Goal: Find specific page/section: Find specific page/section

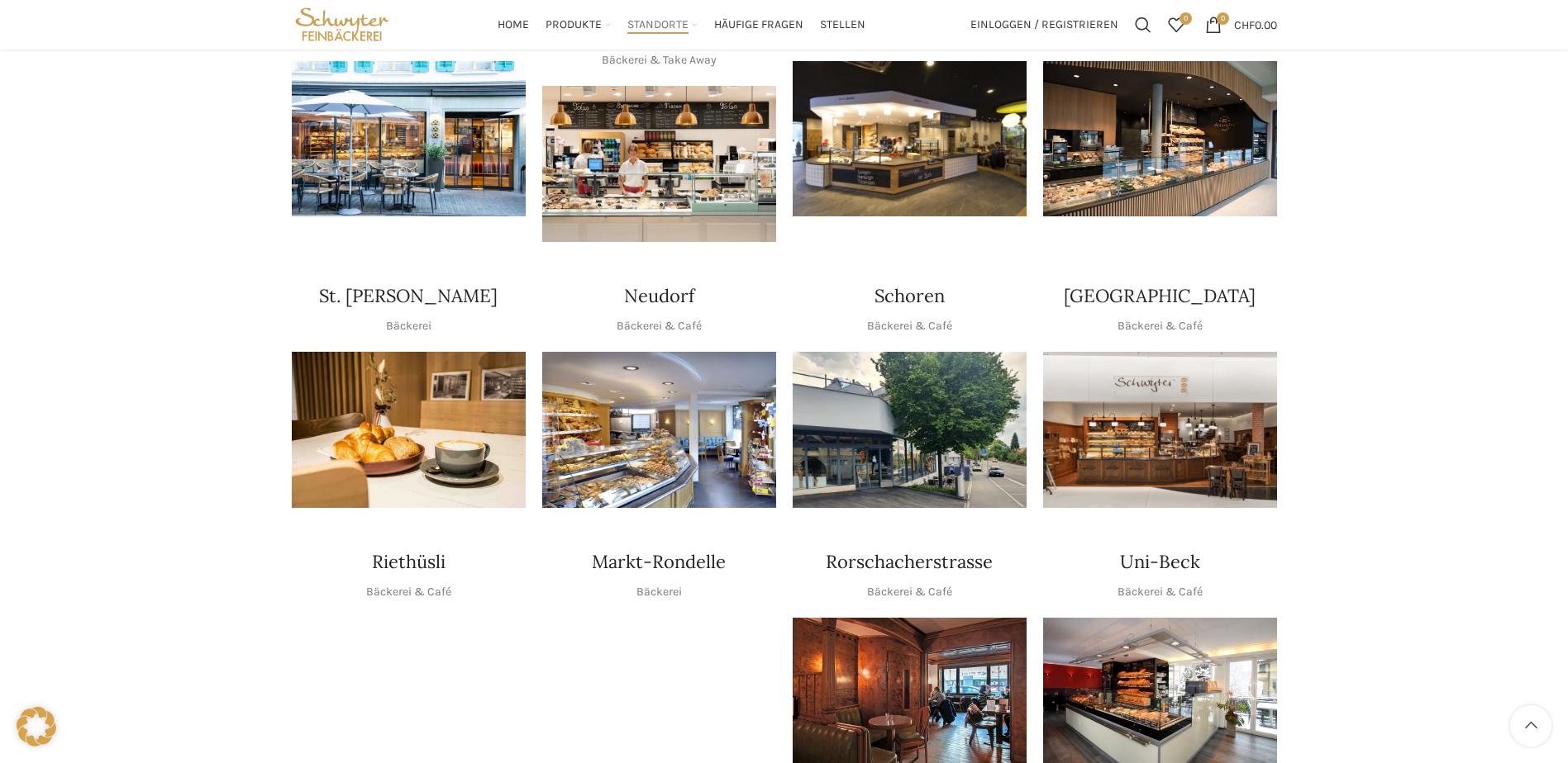
scroll to position [331, 0]
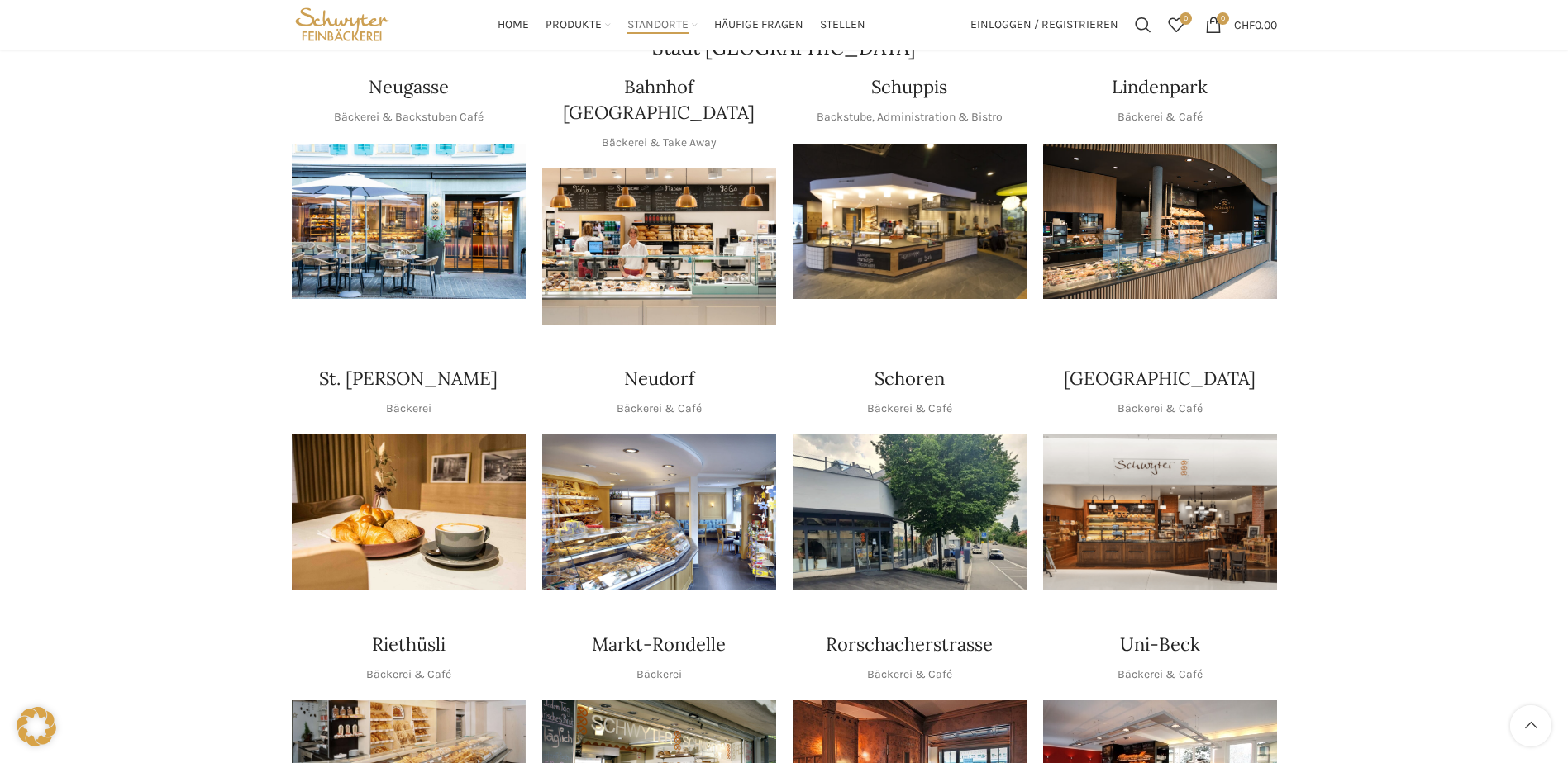
click at [1163, 197] on img "1 / 1" at bounding box center [1160, 221] width 234 height 156
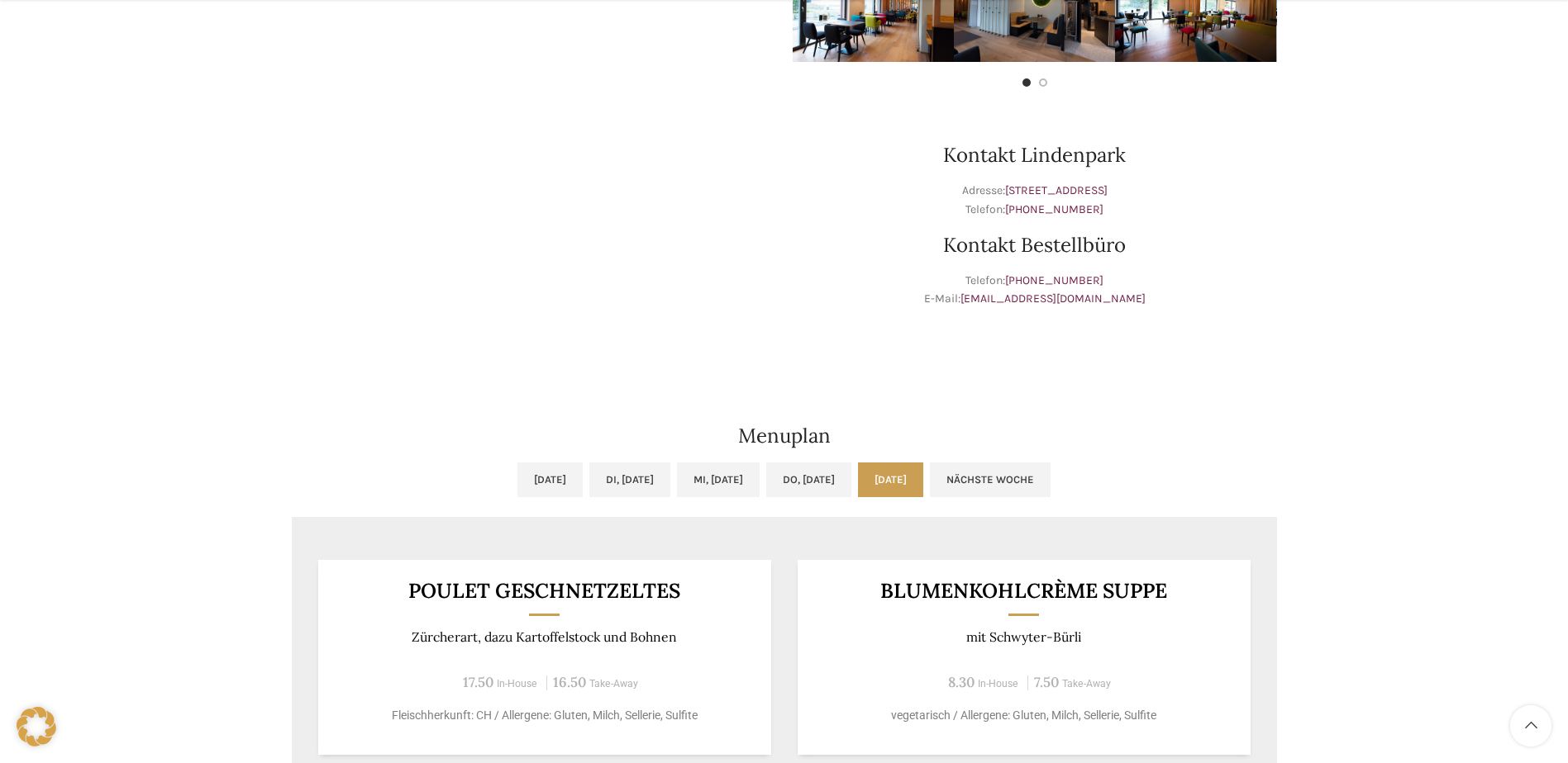
scroll to position [743, 0]
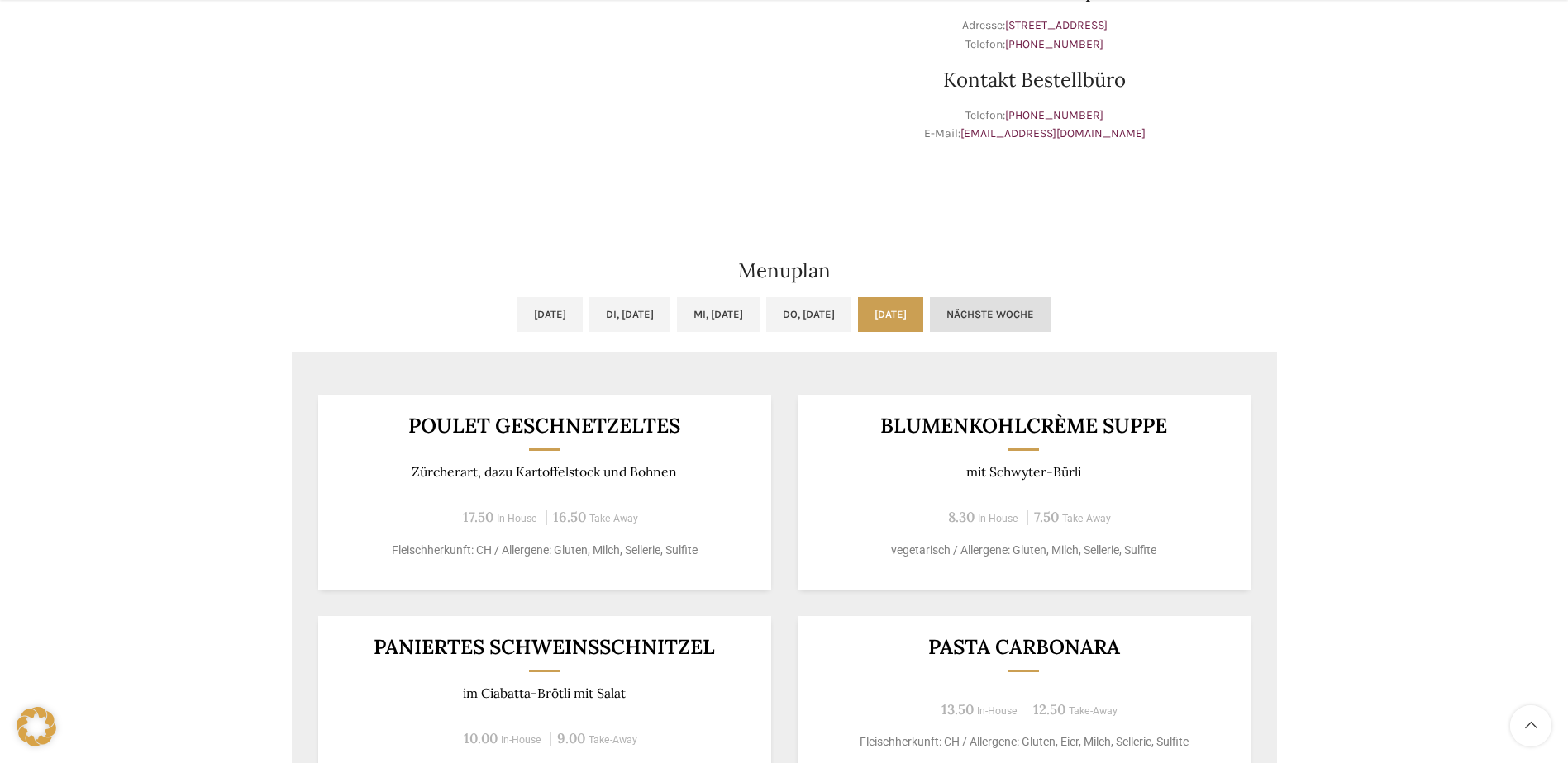
click at [1051, 315] on link "Nächste Woche" at bounding box center [990, 314] width 121 height 35
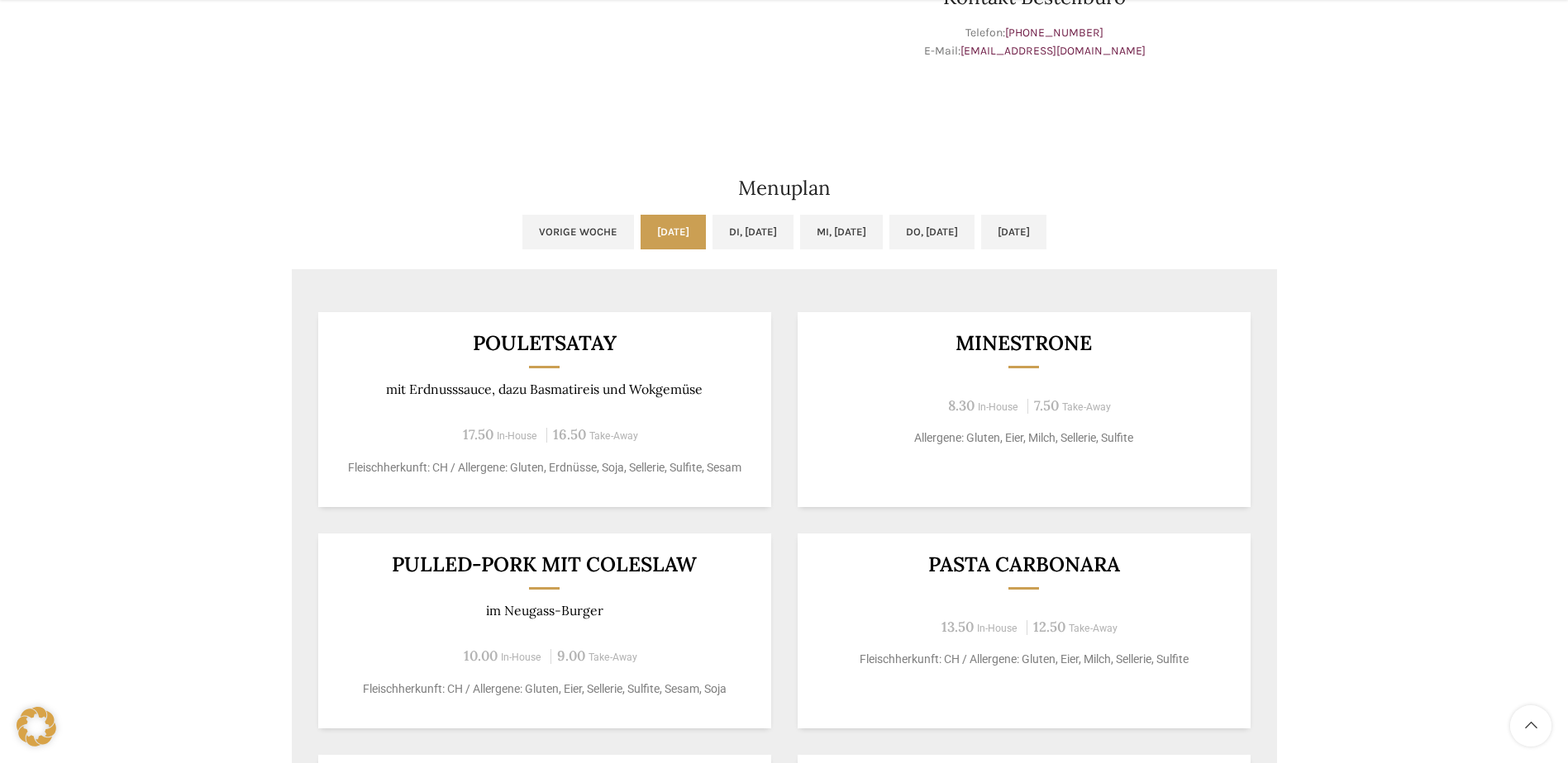
scroll to position [991, 0]
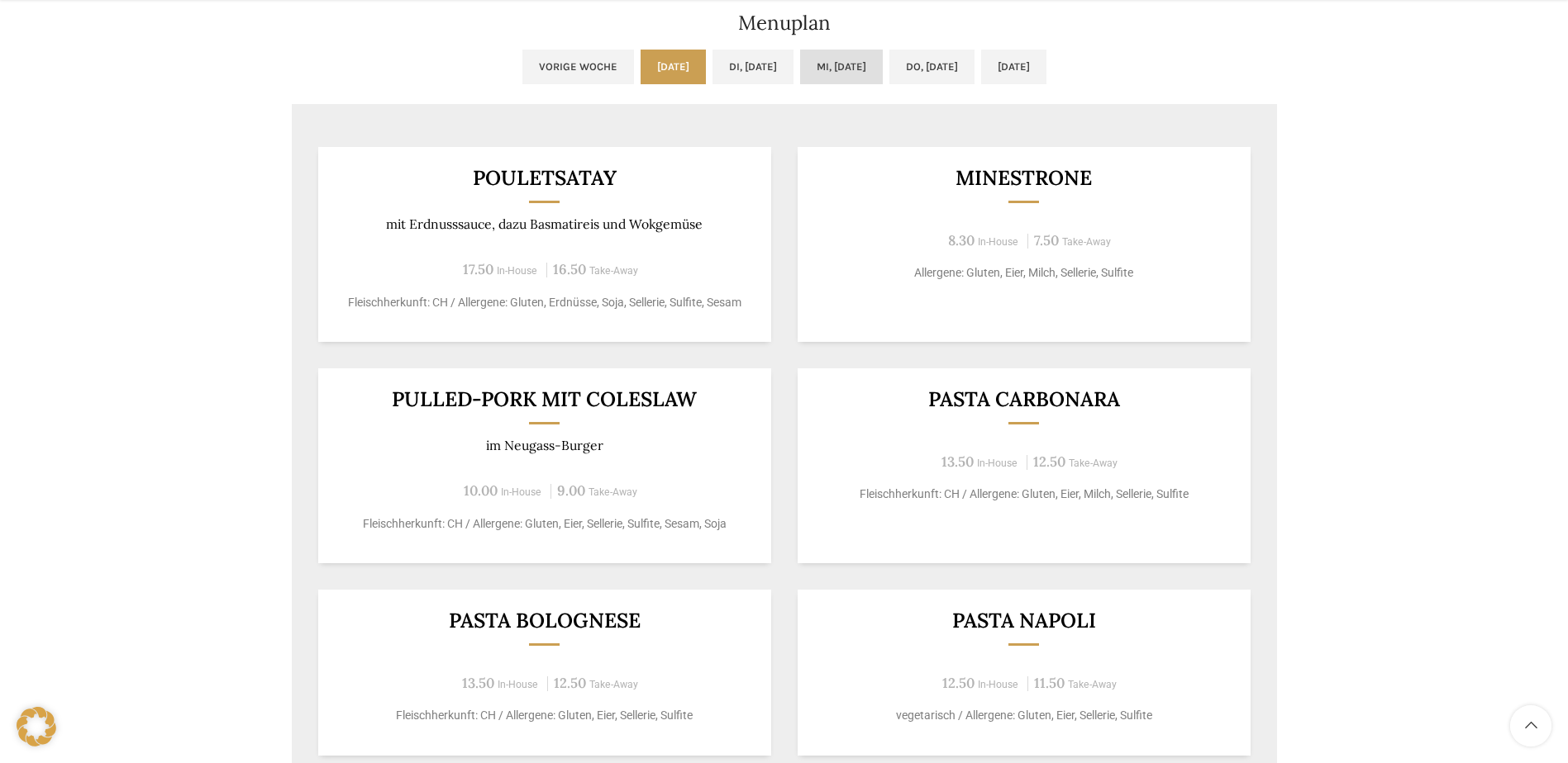
click at [834, 67] on link "Mi, [DATE]" at bounding box center [841, 67] width 83 height 35
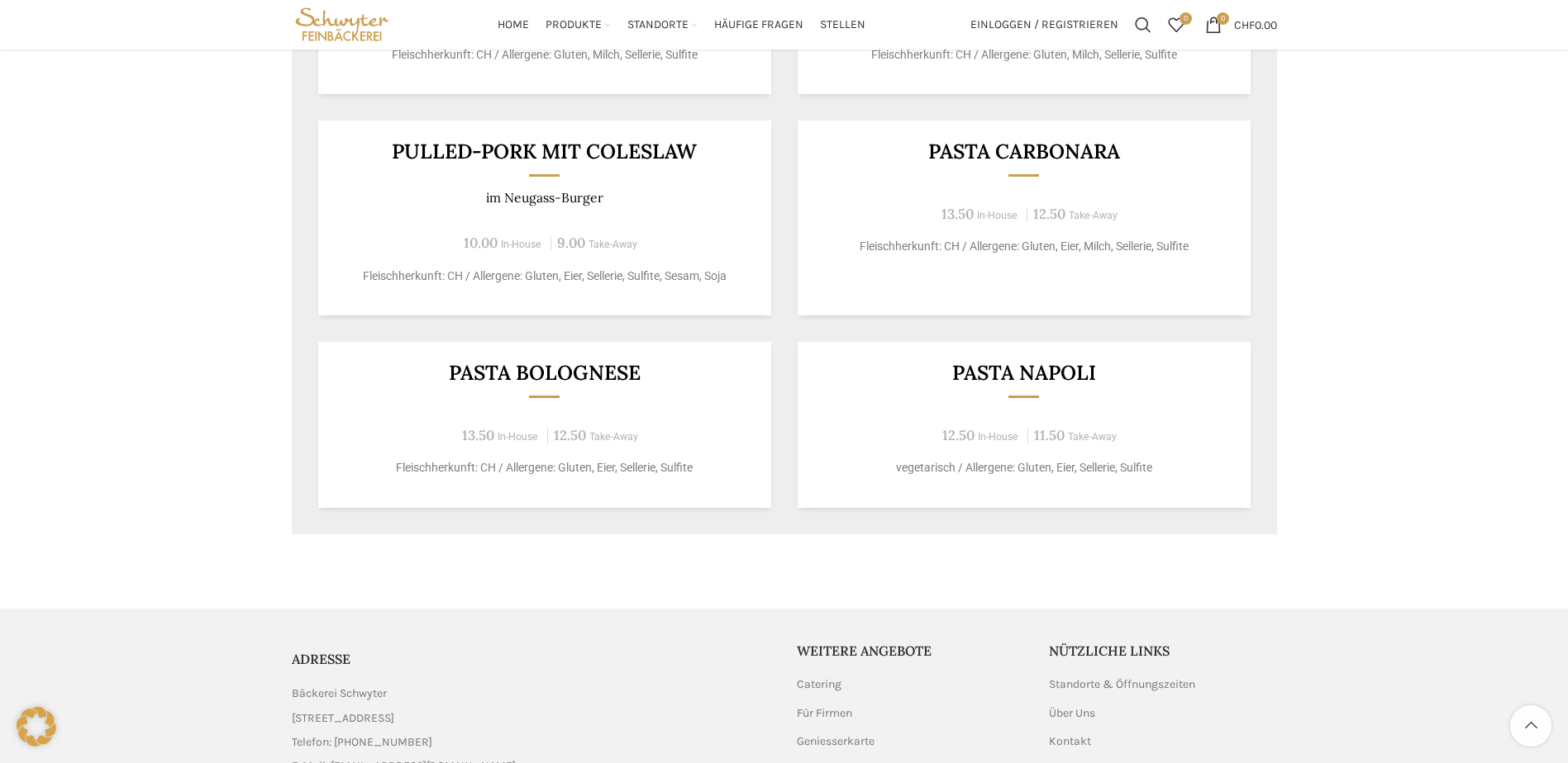
scroll to position [826, 0]
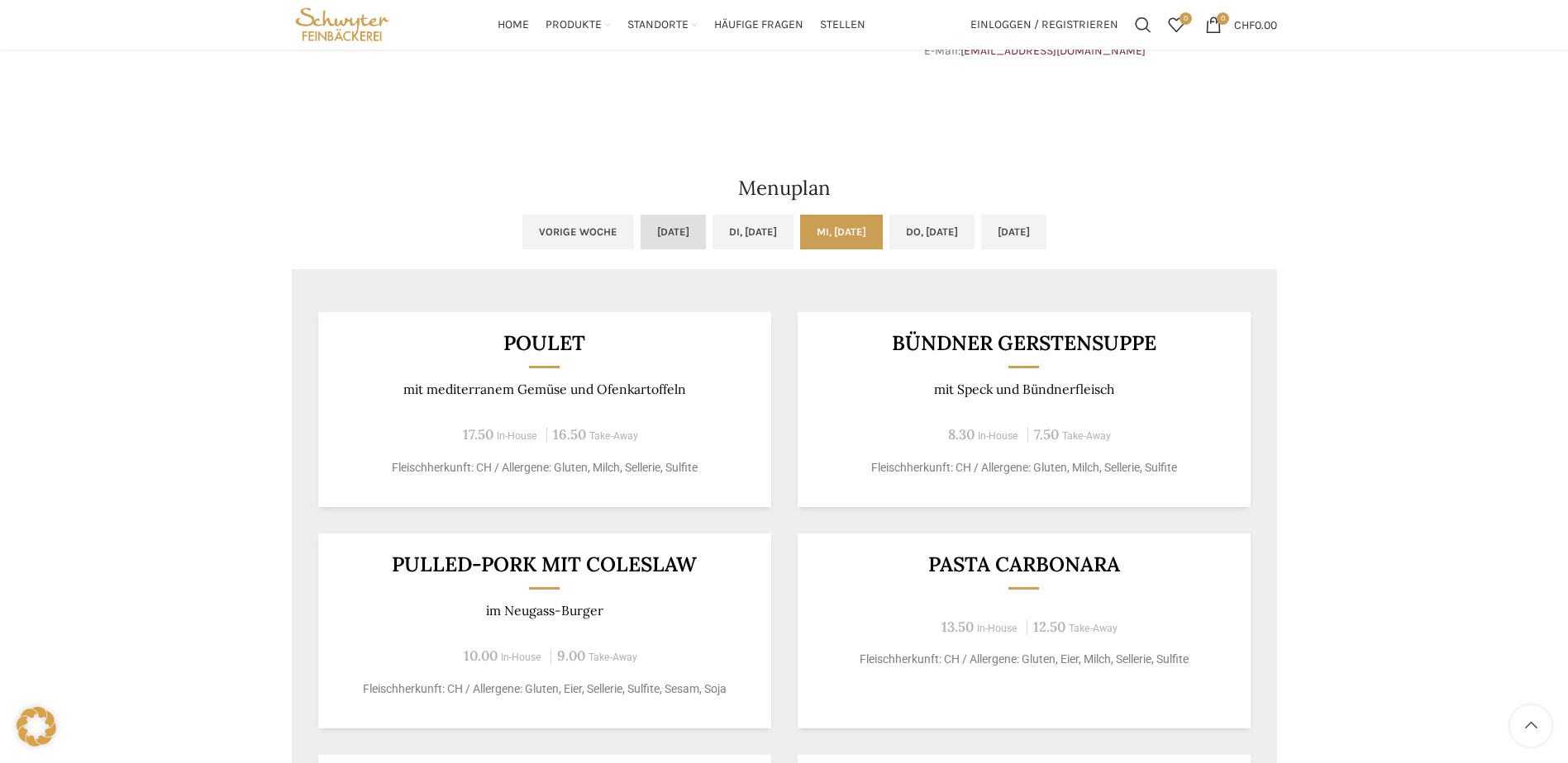
click at [640, 230] on link "[DATE]" at bounding box center [673, 232] width 65 height 35
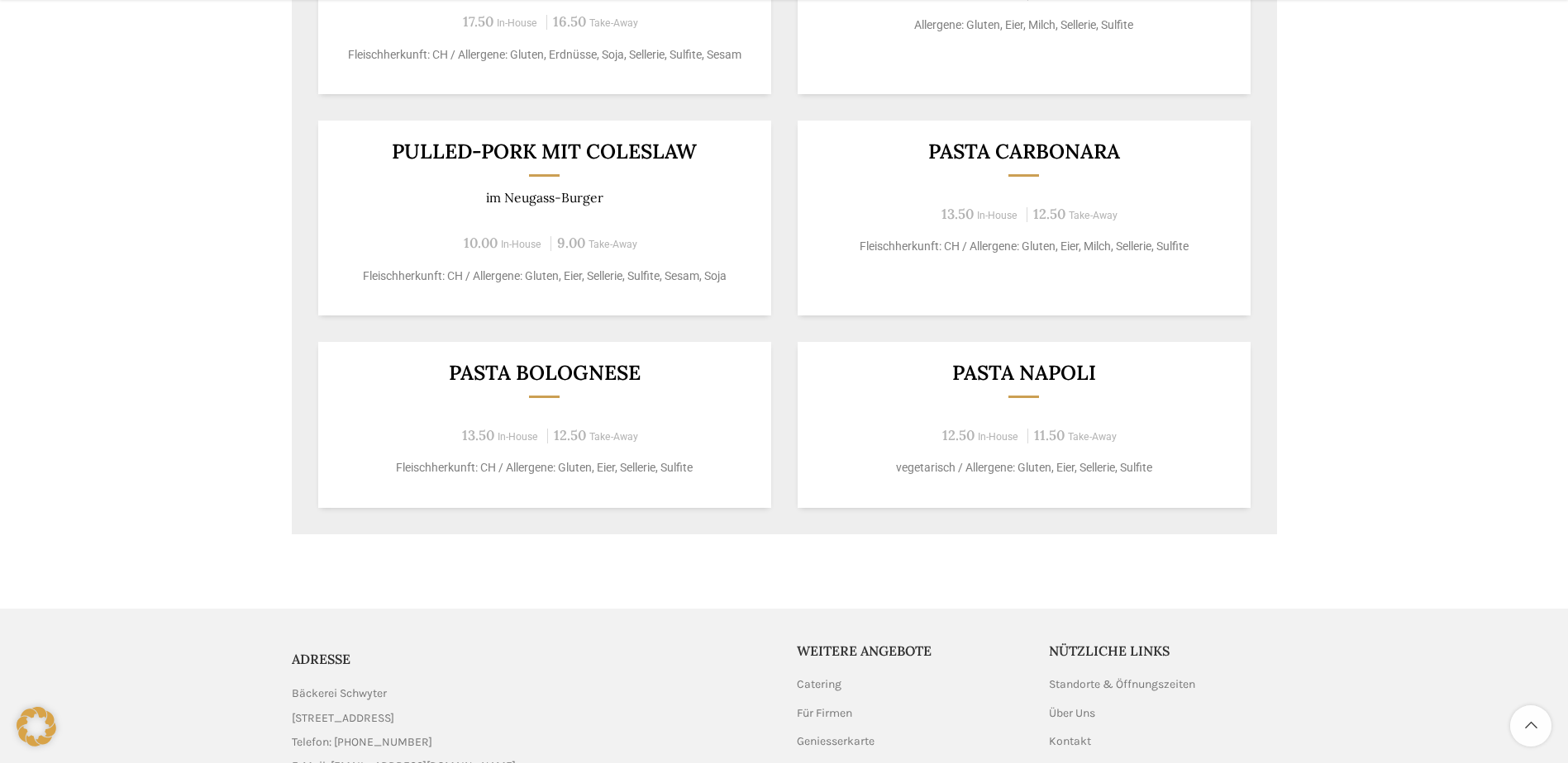
scroll to position [908, 0]
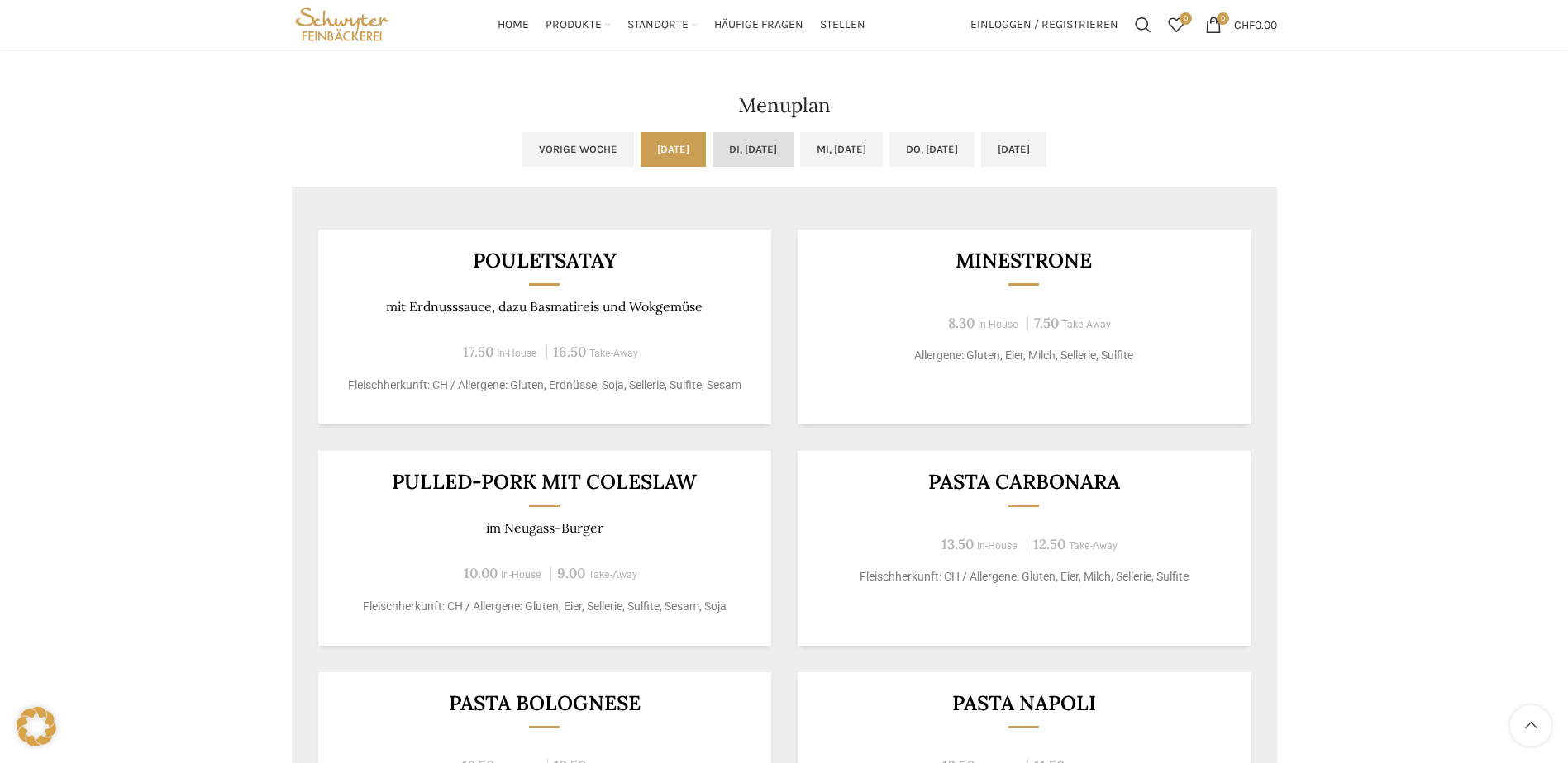
click at [737, 155] on link "Di, [DATE]" at bounding box center [752, 150] width 81 height 35
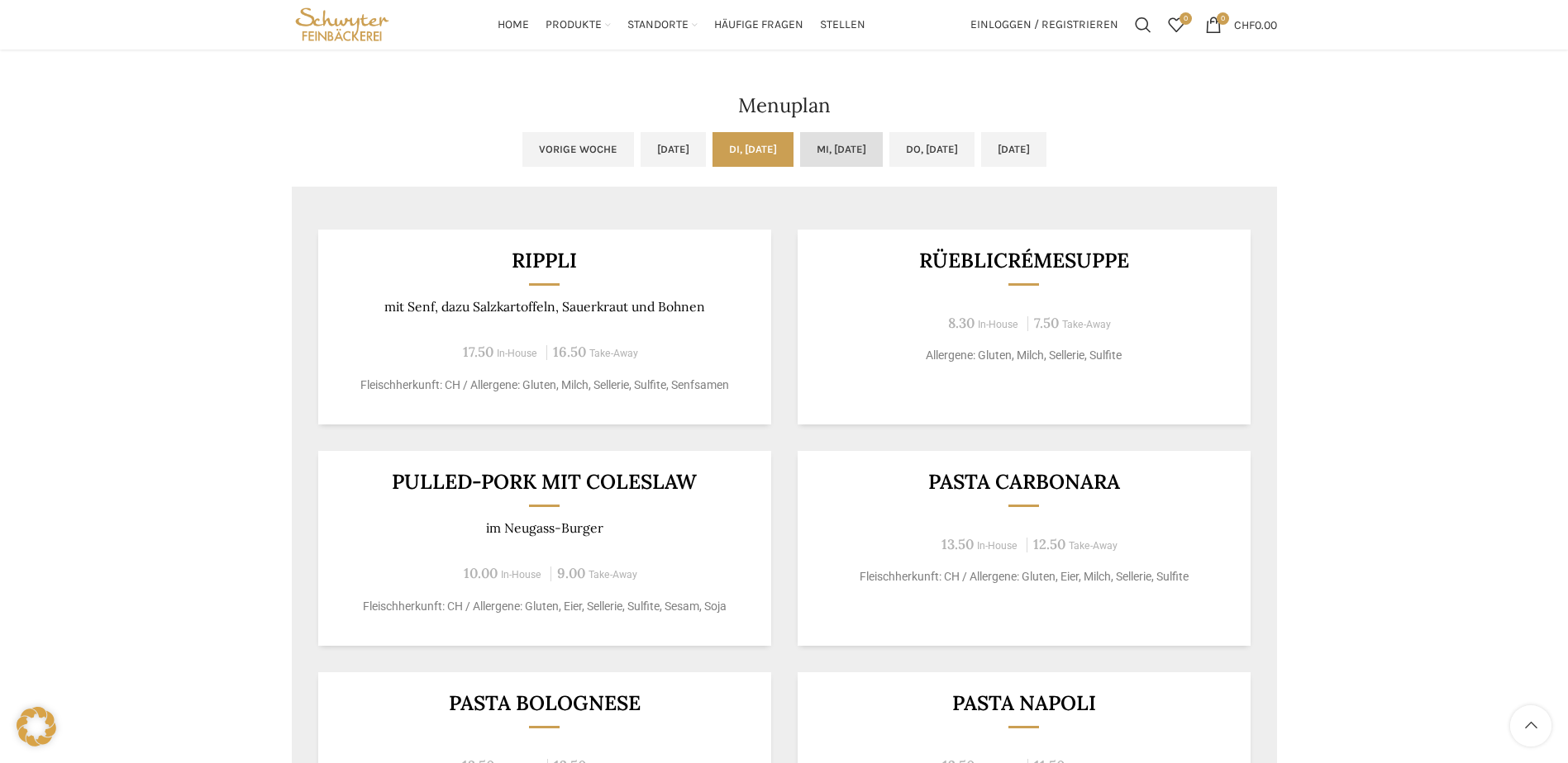
click at [858, 147] on link "Mi, [DATE]" at bounding box center [841, 150] width 83 height 35
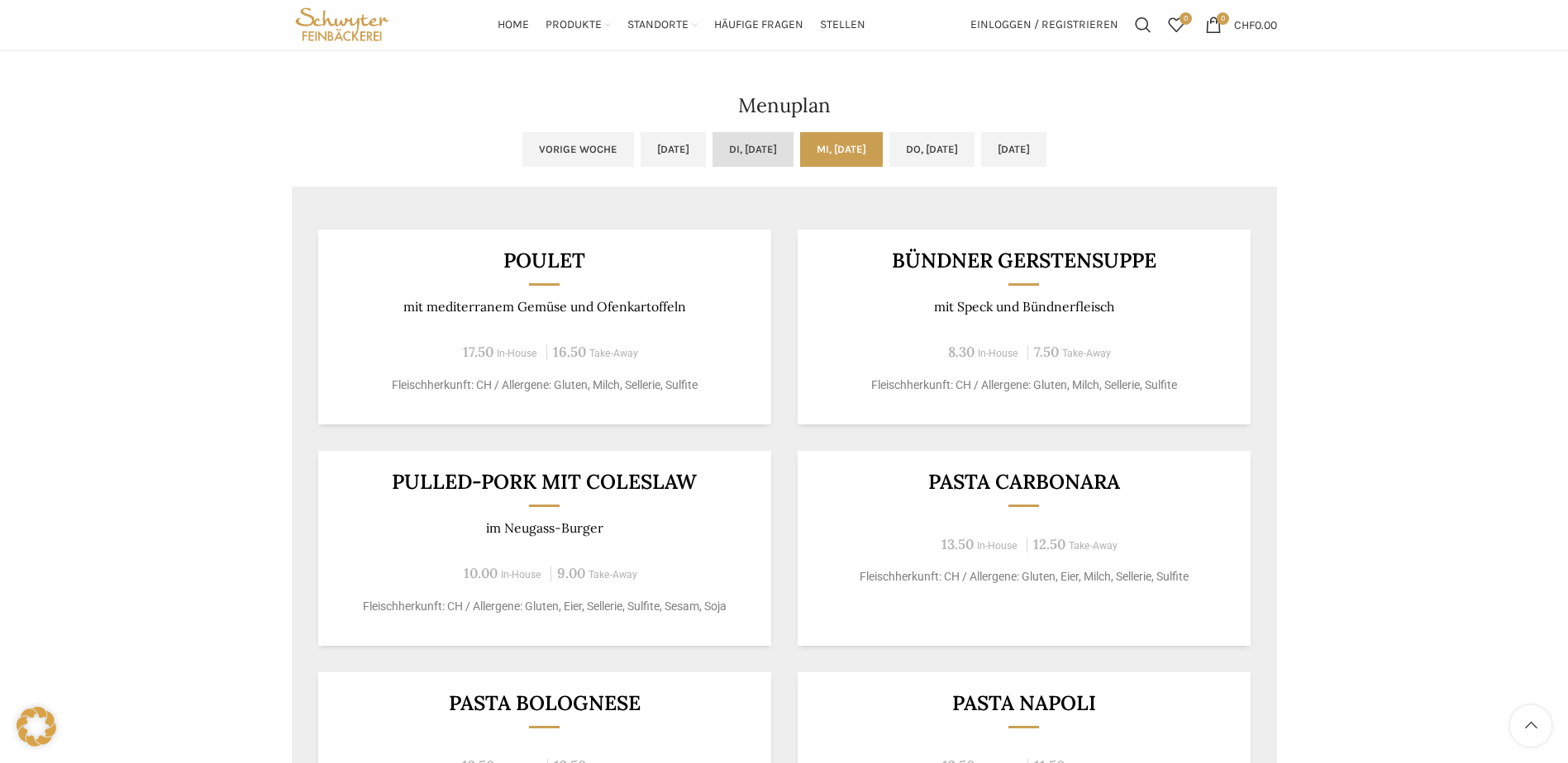
click at [774, 148] on link "Di, [DATE]" at bounding box center [752, 150] width 81 height 35
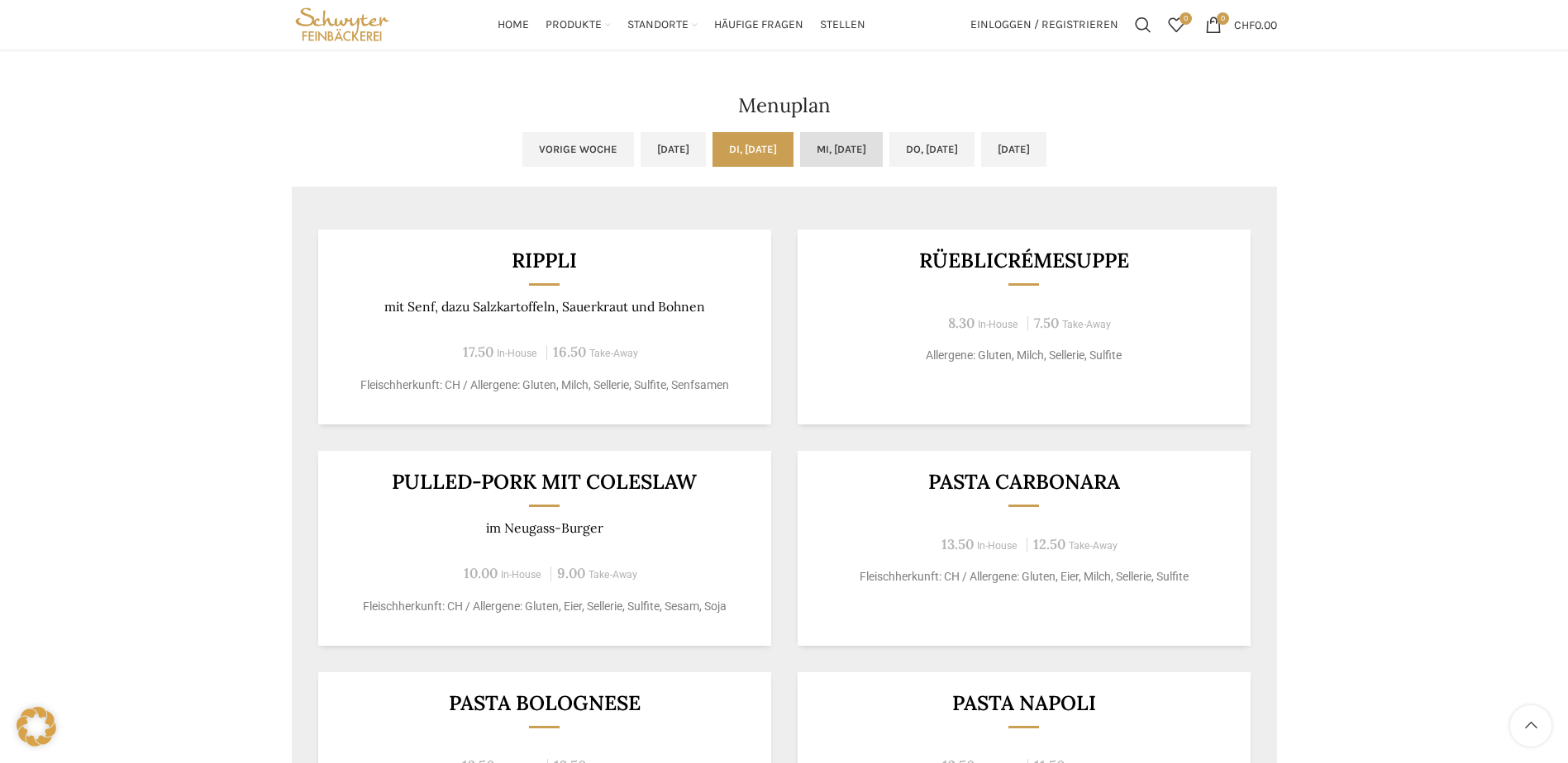
click at [813, 147] on link "Mi, [DATE]" at bounding box center [841, 150] width 83 height 35
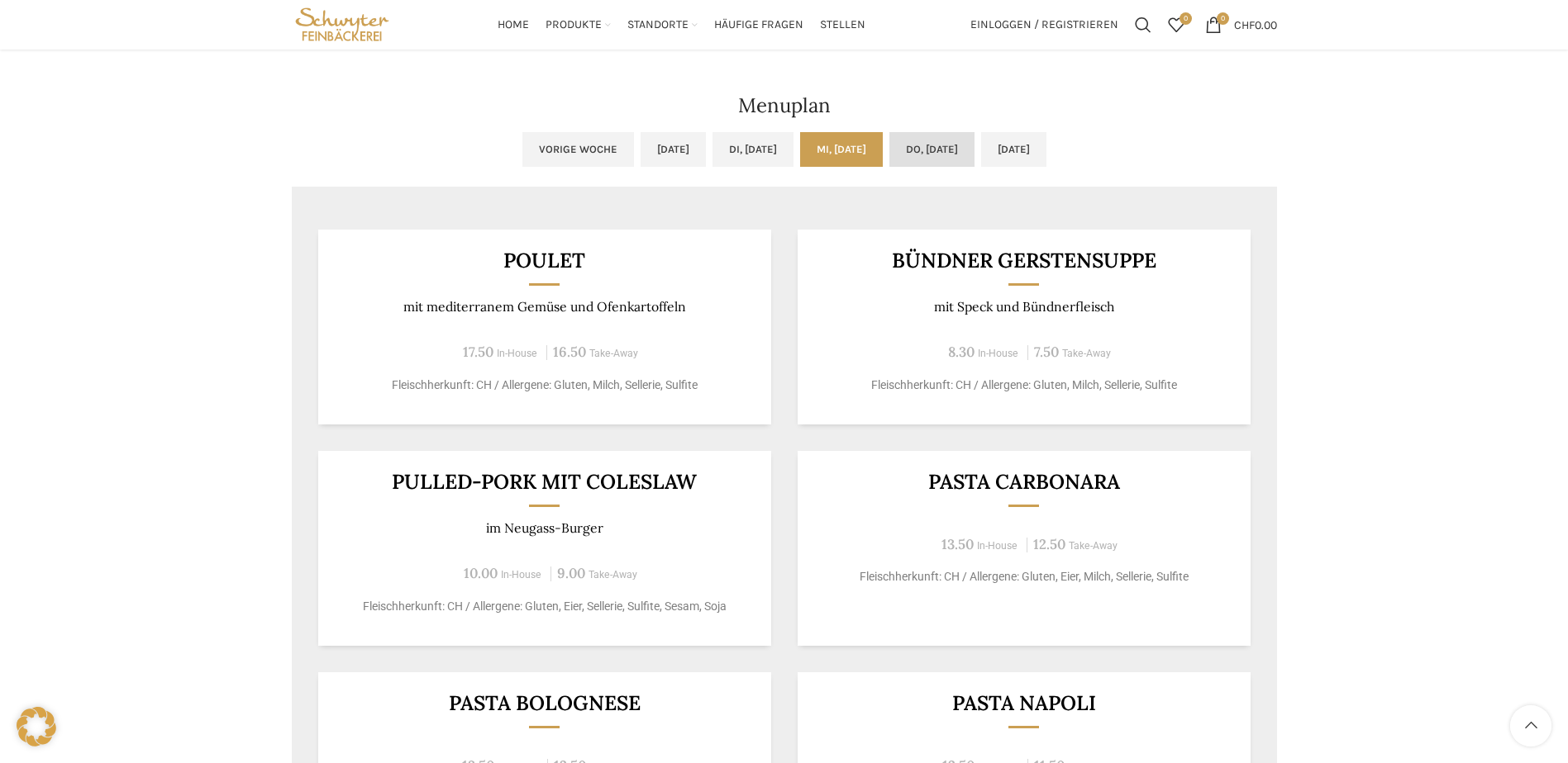
click at [950, 153] on link "Do, [DATE]" at bounding box center [932, 150] width 85 height 35
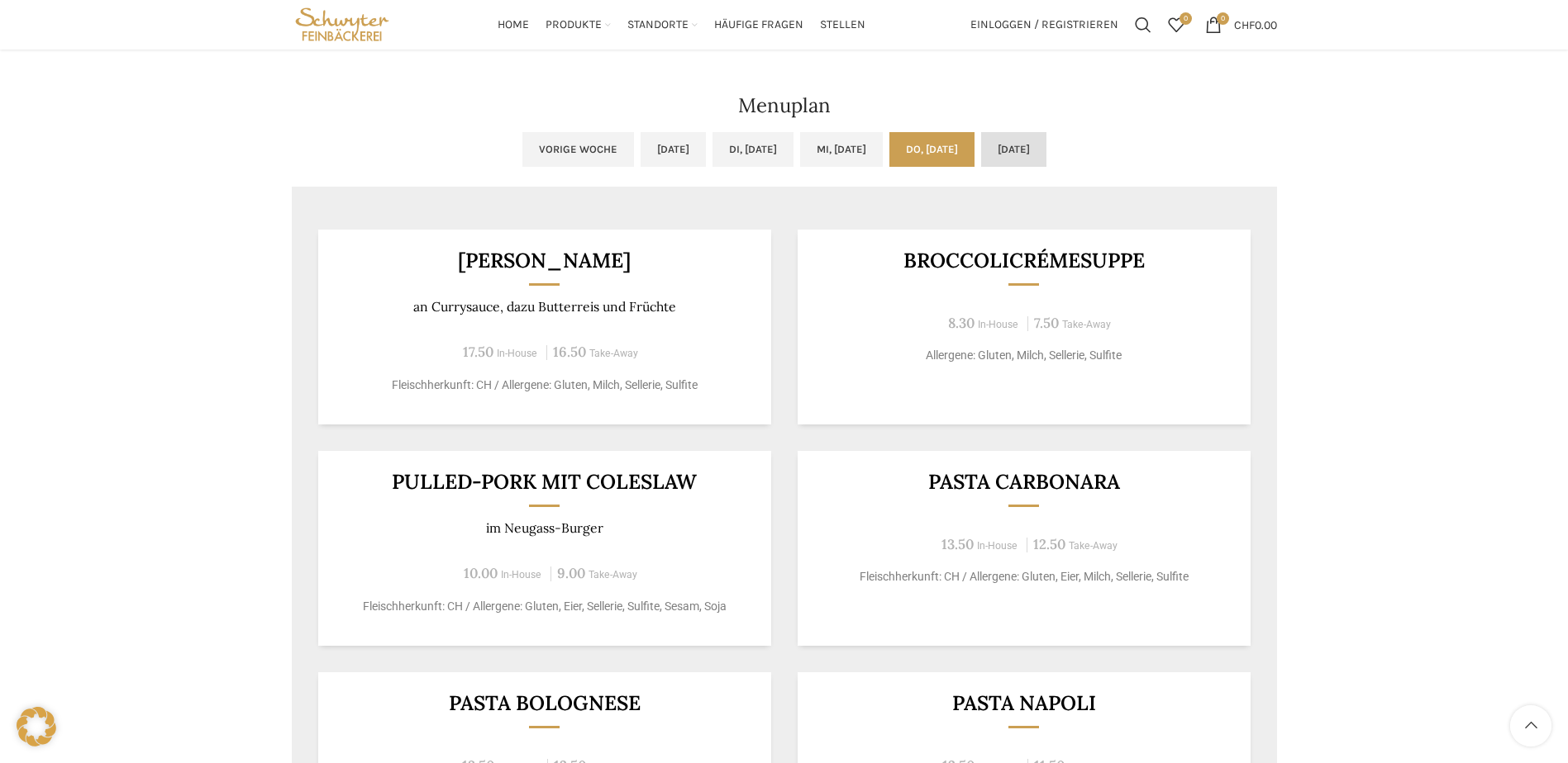
click at [1046, 148] on link "[DATE]" at bounding box center [1014, 150] width 65 height 35
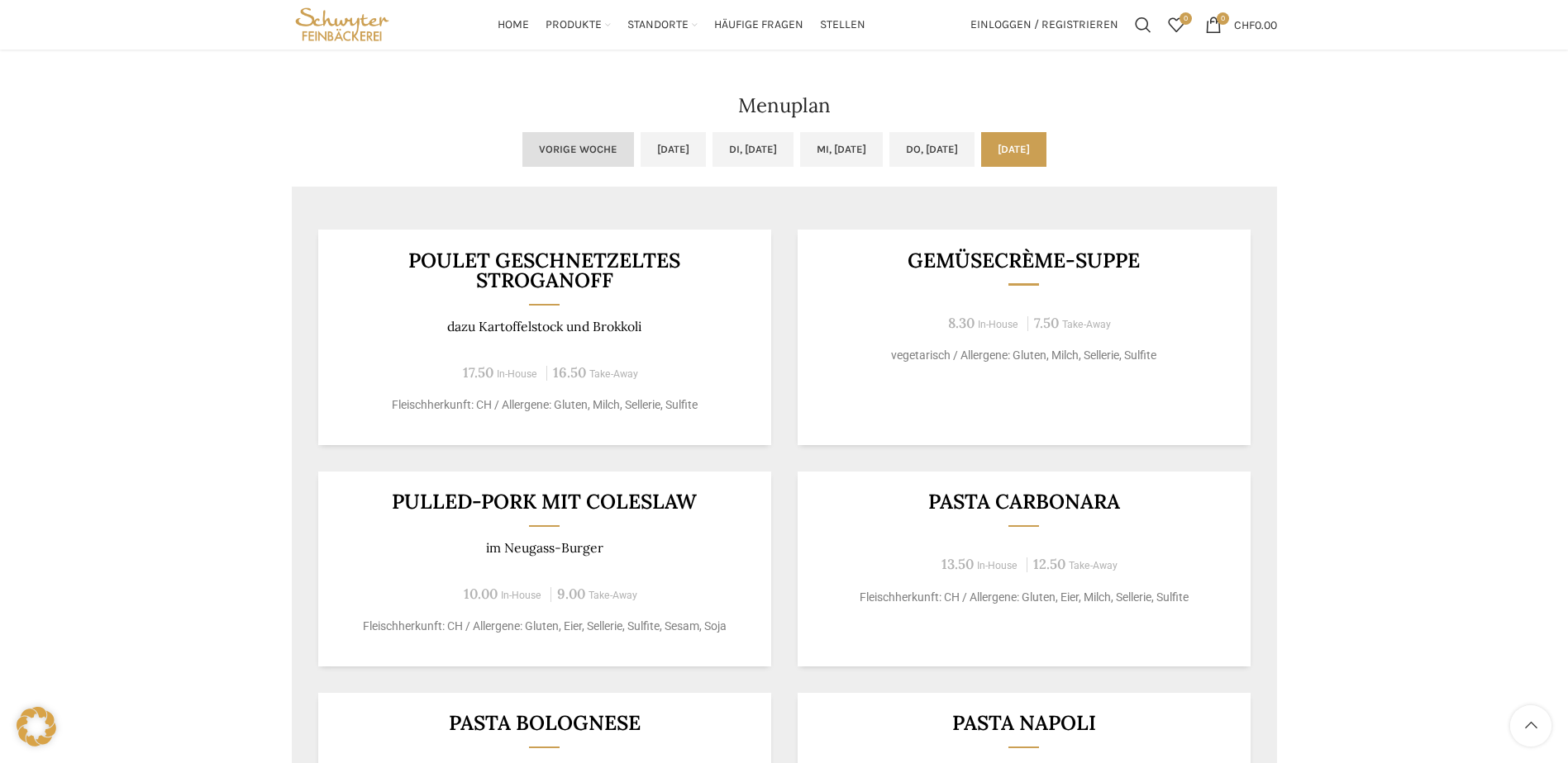
click at [522, 152] on link "Vorige Woche" at bounding box center [578, 150] width 112 height 35
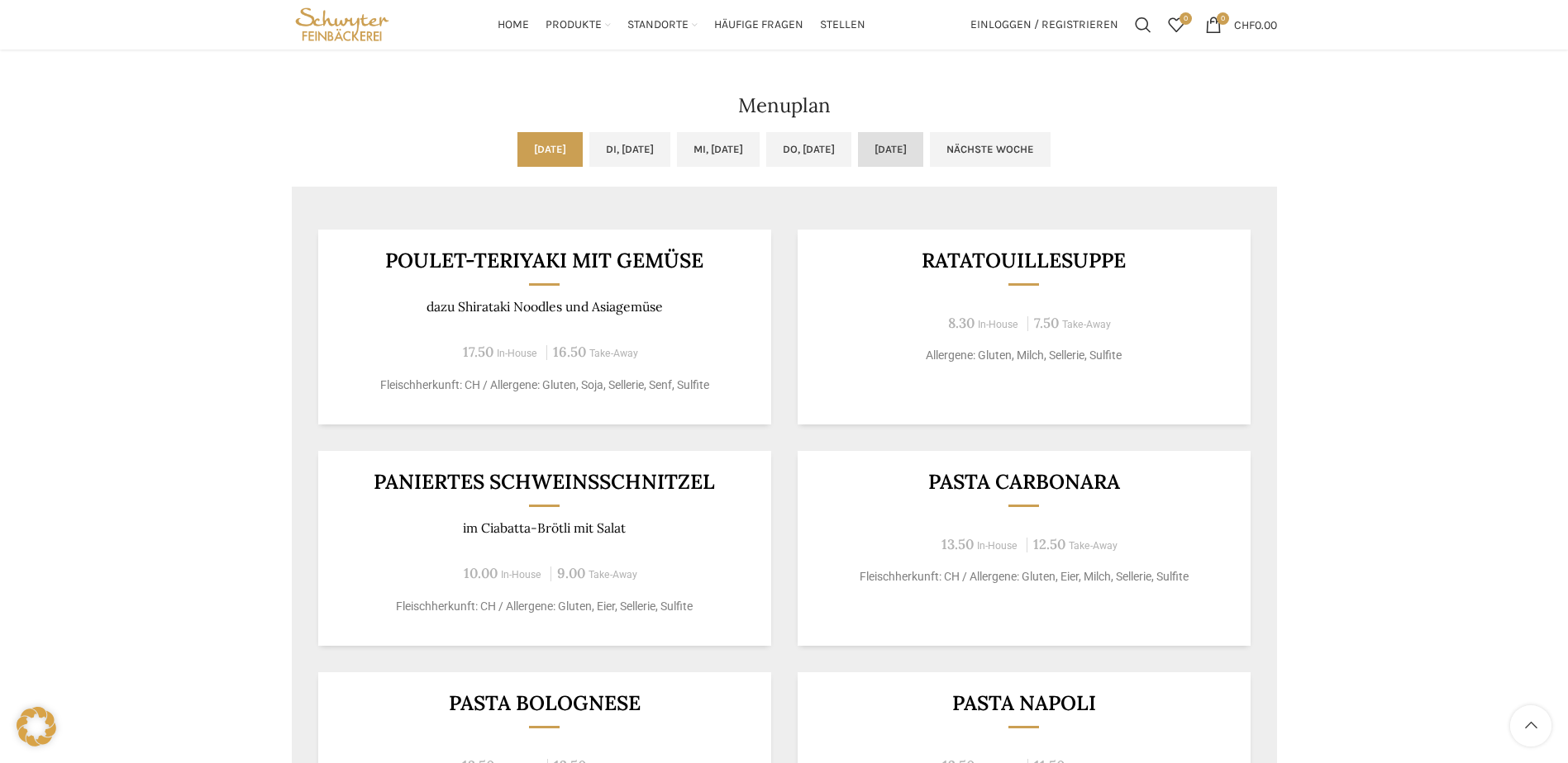
click at [923, 161] on link "[DATE]" at bounding box center [891, 150] width 65 height 35
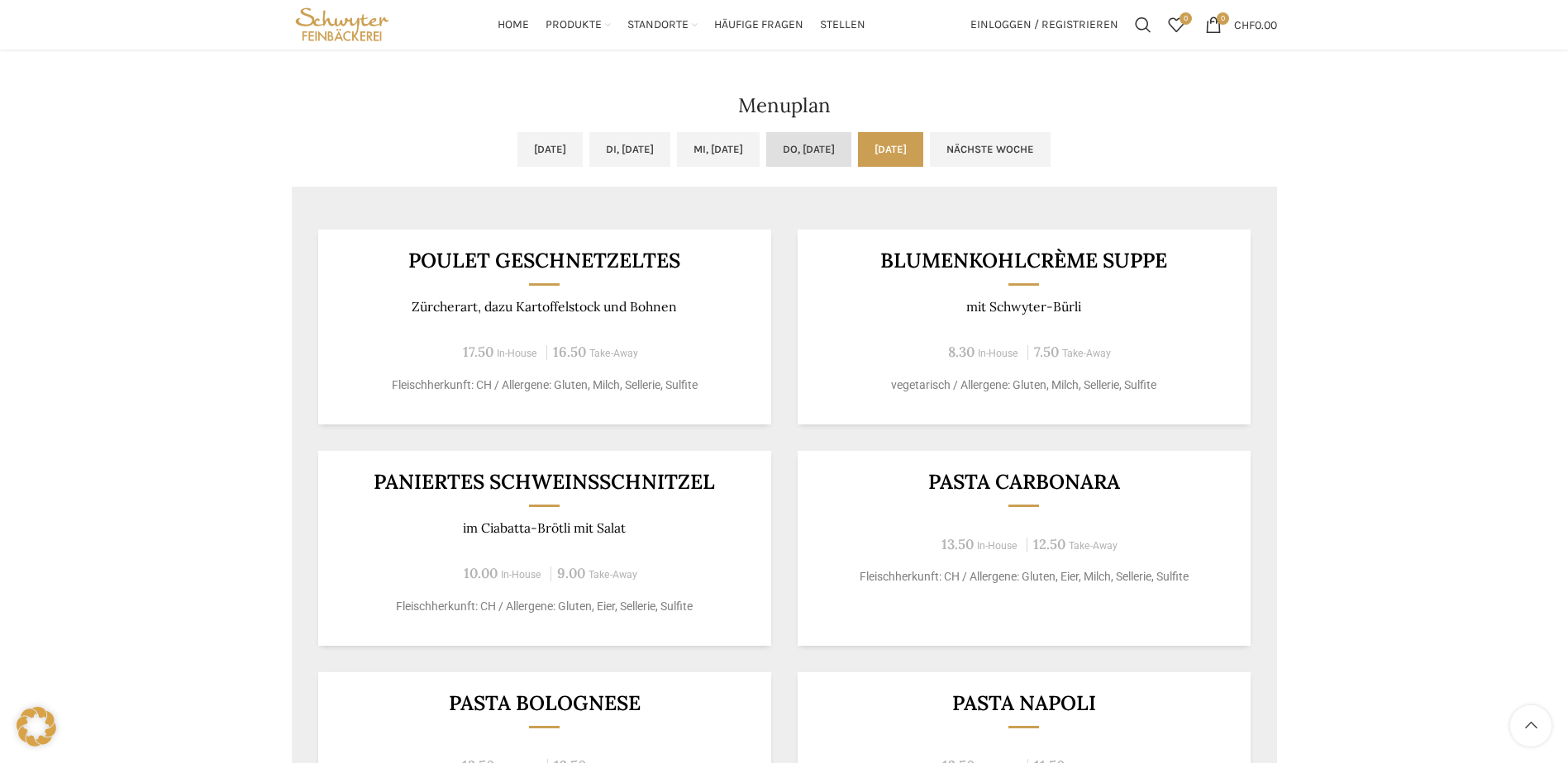
click at [842, 152] on link "Do, [DATE]" at bounding box center [809, 150] width 85 height 35
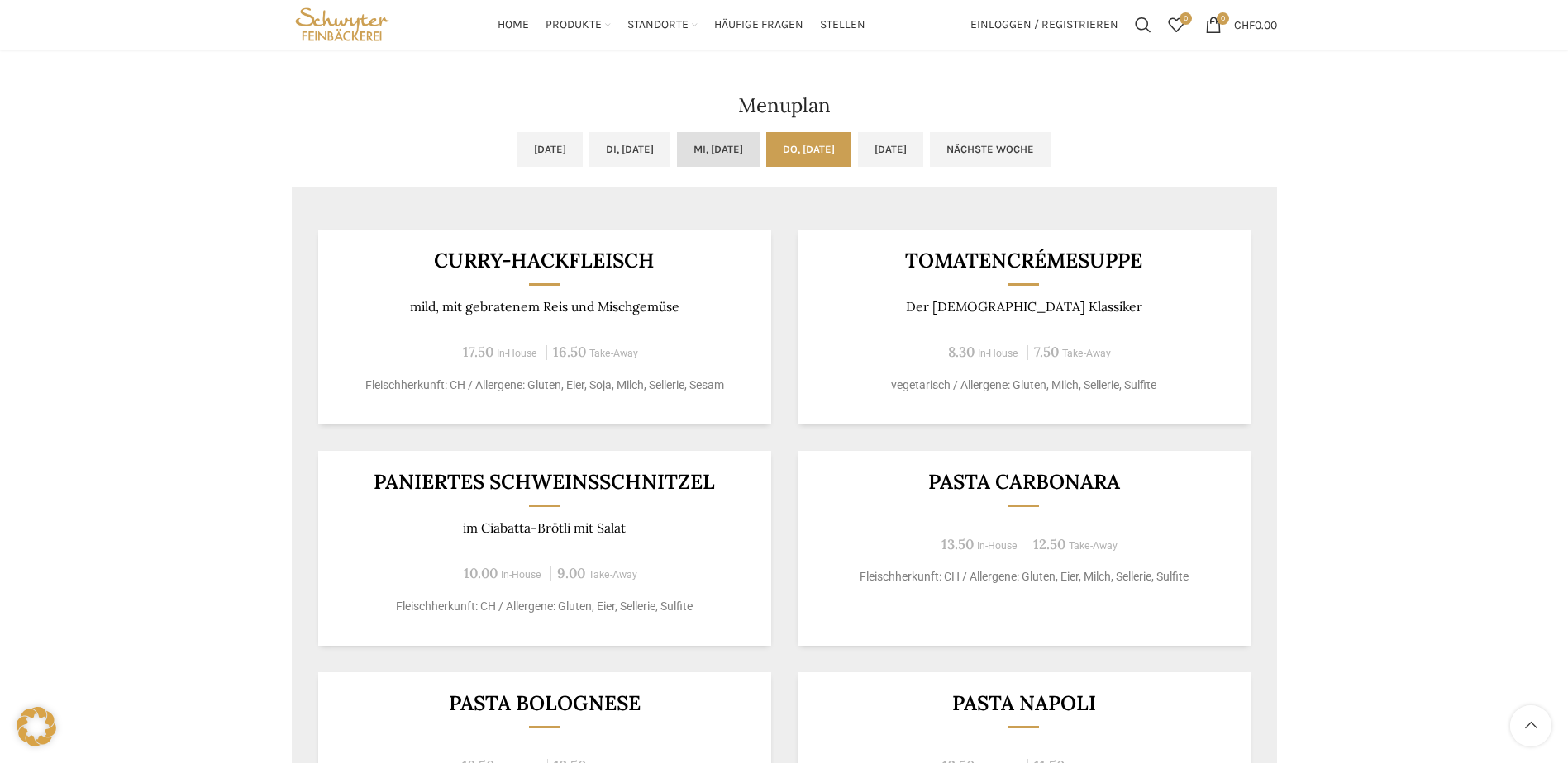
click at [723, 150] on link "Mi, [DATE]" at bounding box center [718, 150] width 83 height 35
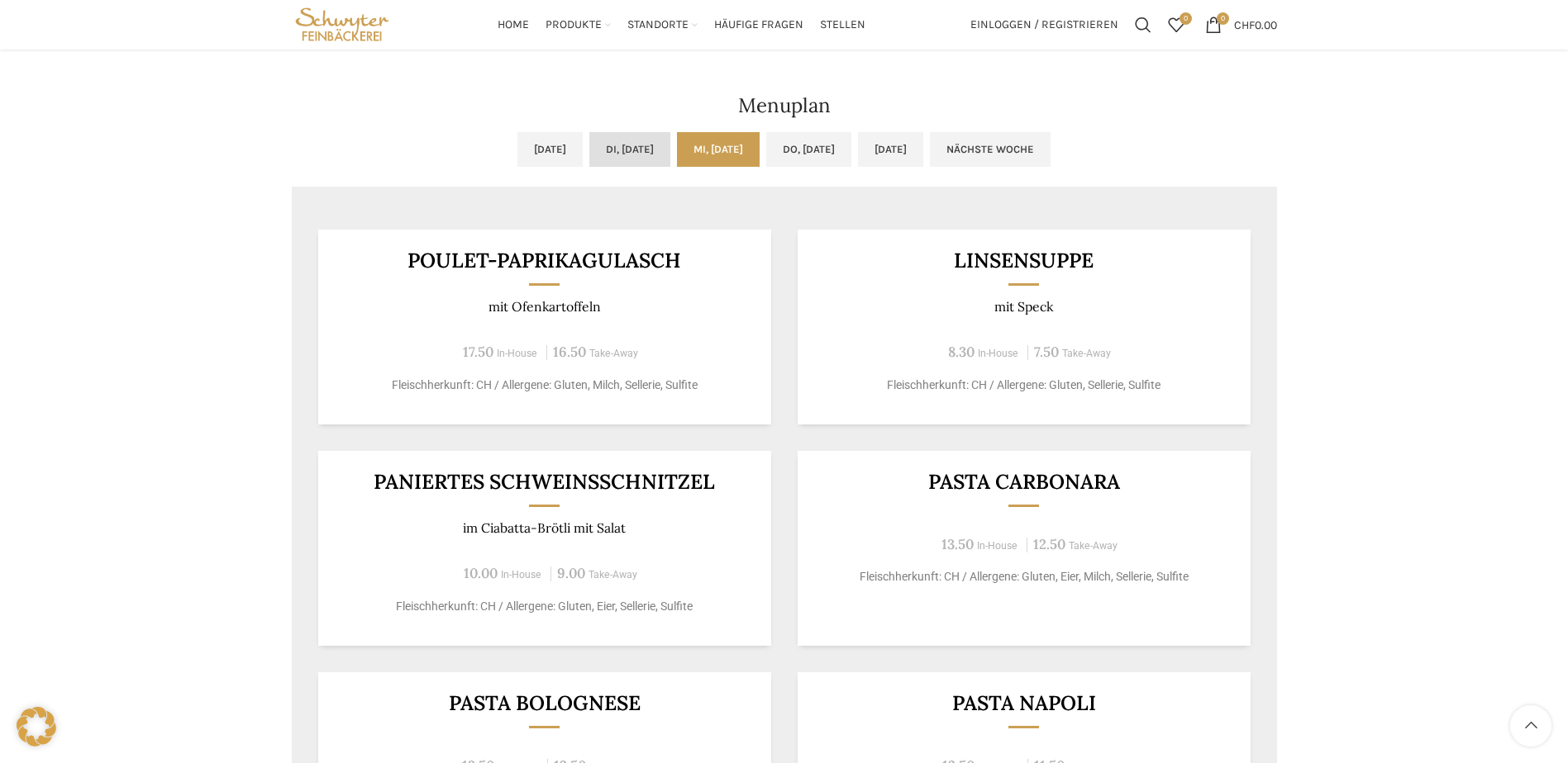
click at [607, 142] on link "Di, [DATE]" at bounding box center [629, 150] width 81 height 35
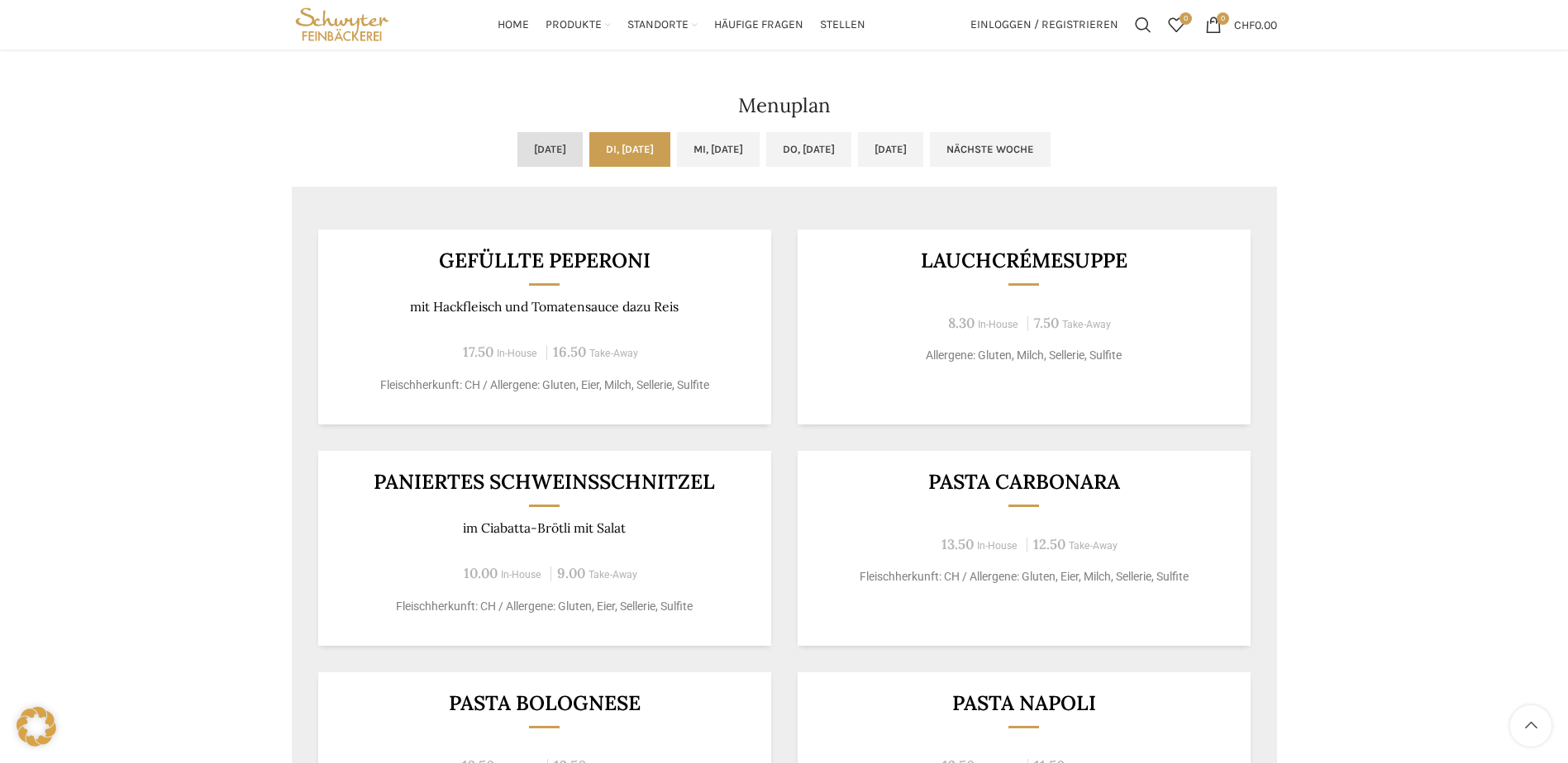
click at [517, 145] on link "[DATE]" at bounding box center [550, 150] width 65 height 35
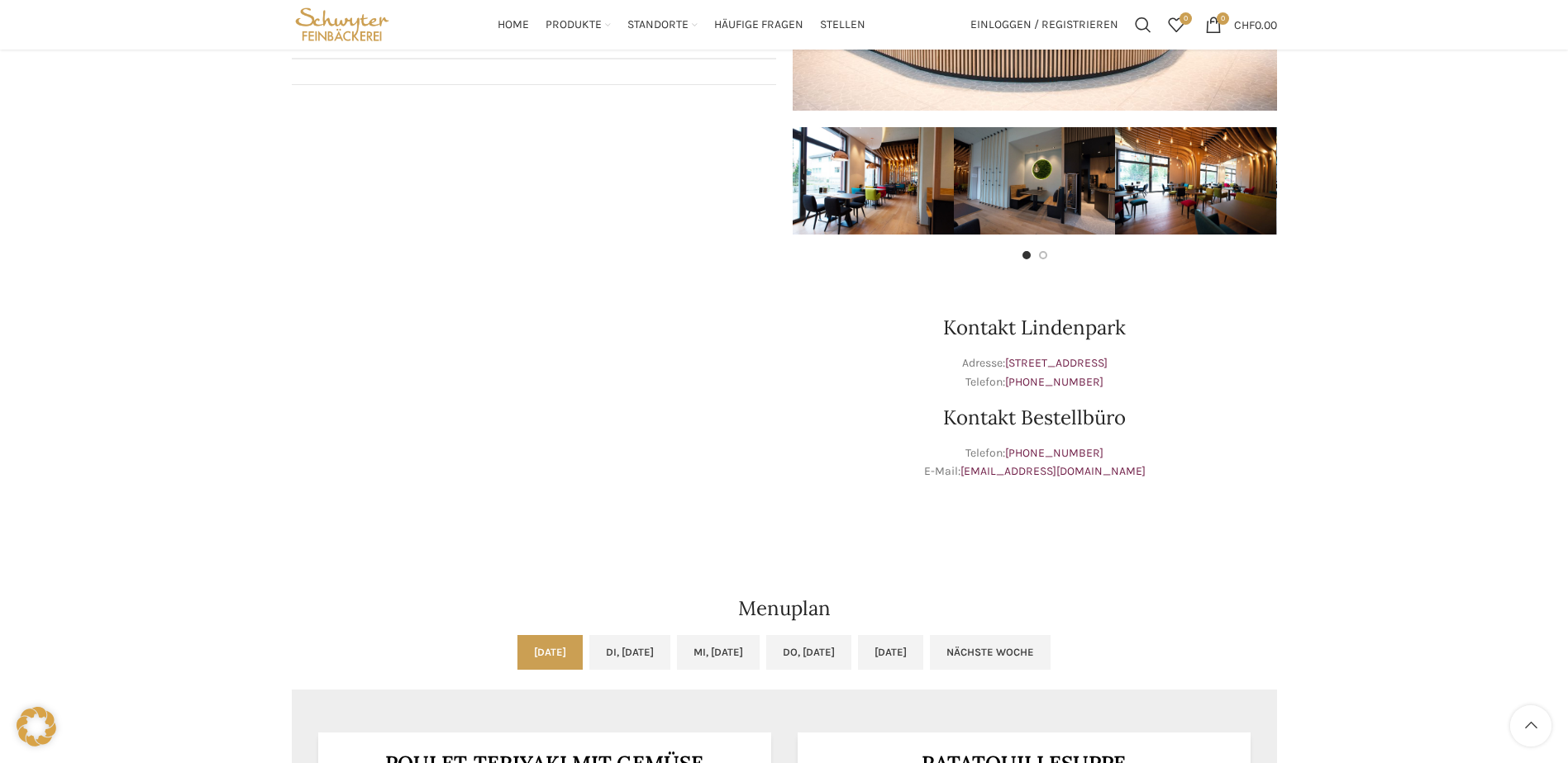
scroll to position [0, 0]
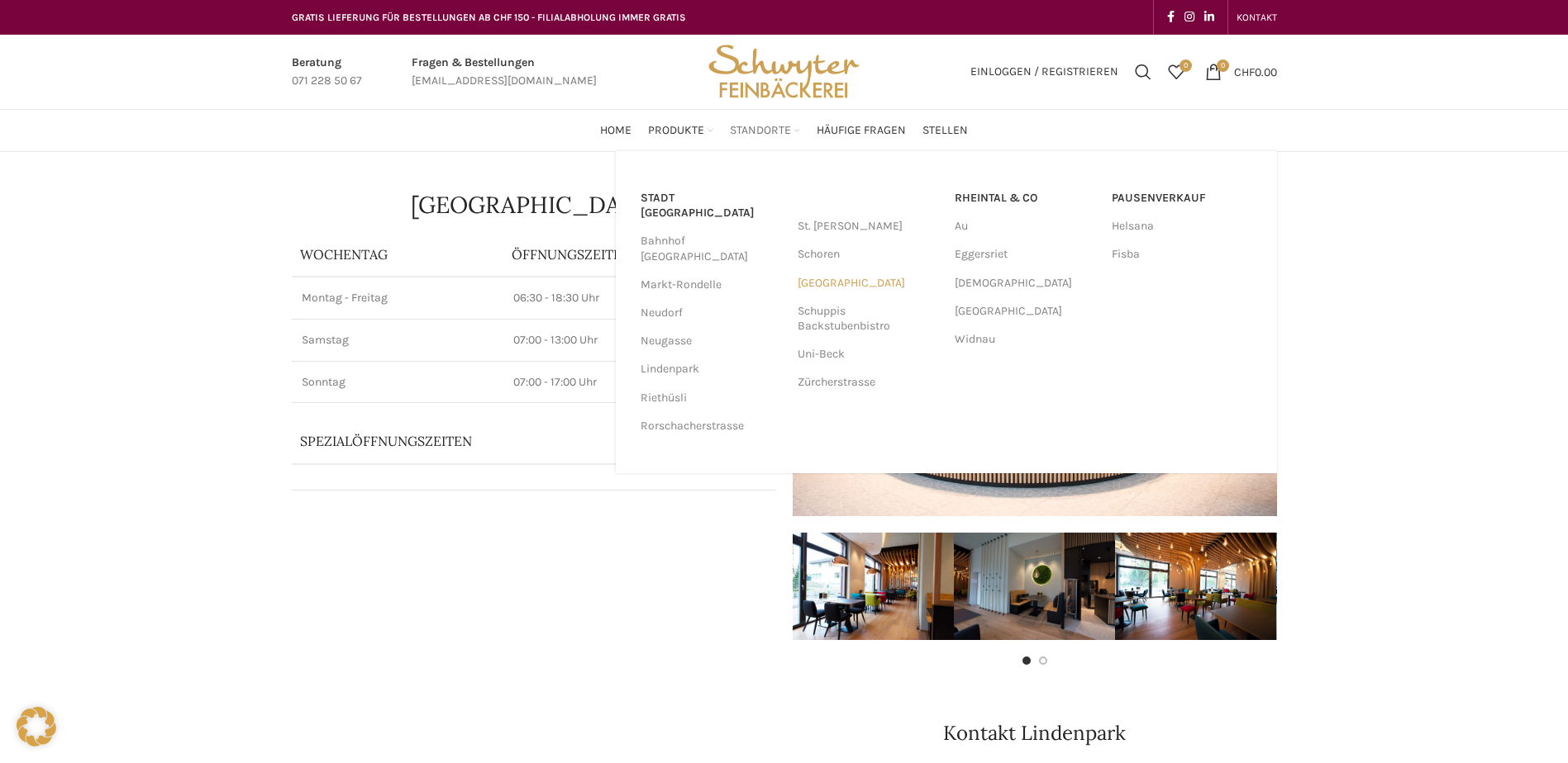
click at [849, 284] on link "[GEOGRAPHIC_DATA]" at bounding box center [868, 283] width 140 height 28
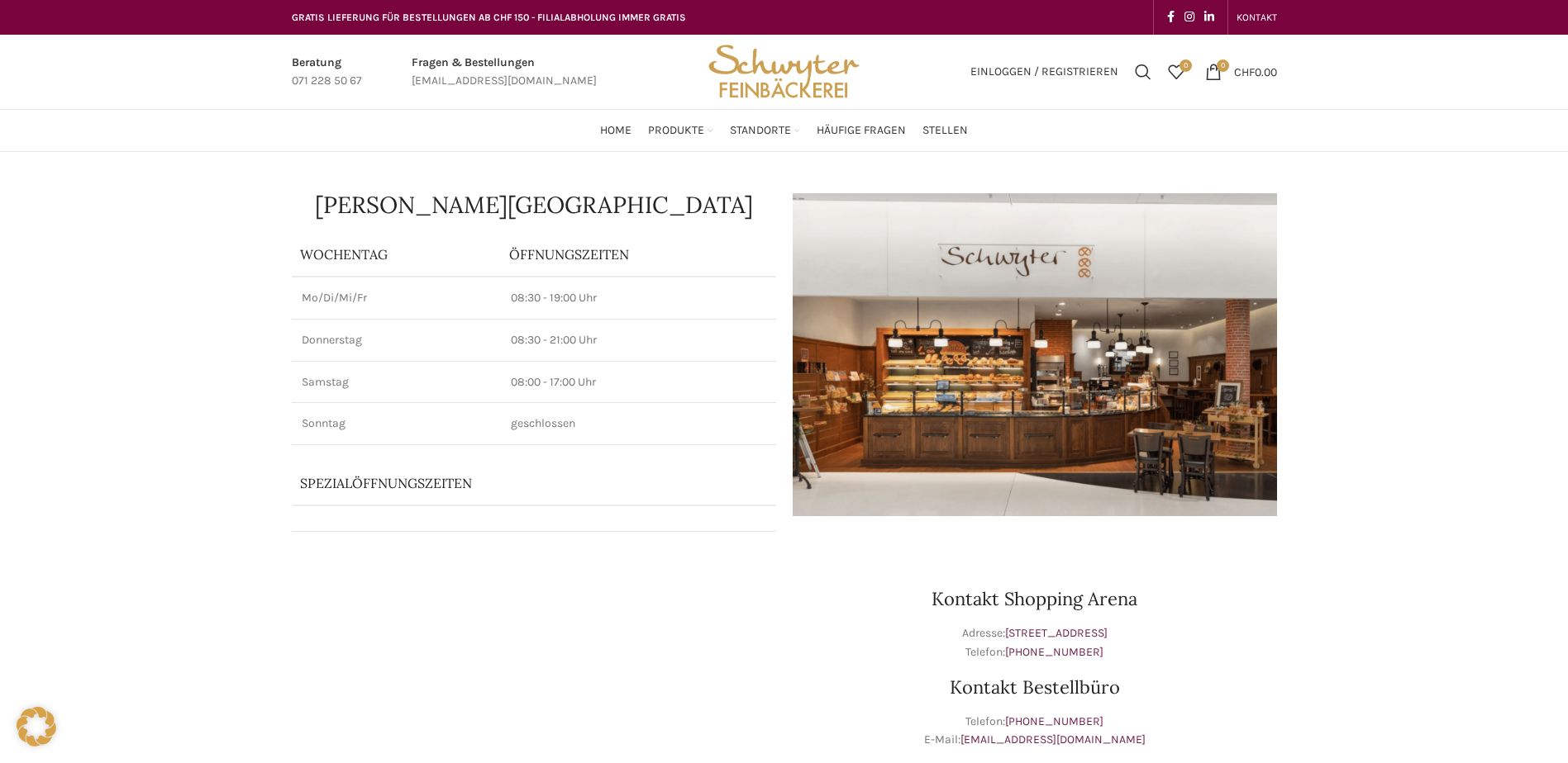
click at [1040, 408] on img at bounding box center [1035, 355] width 485 height 323
